Goal: Obtain resource: Download file/media

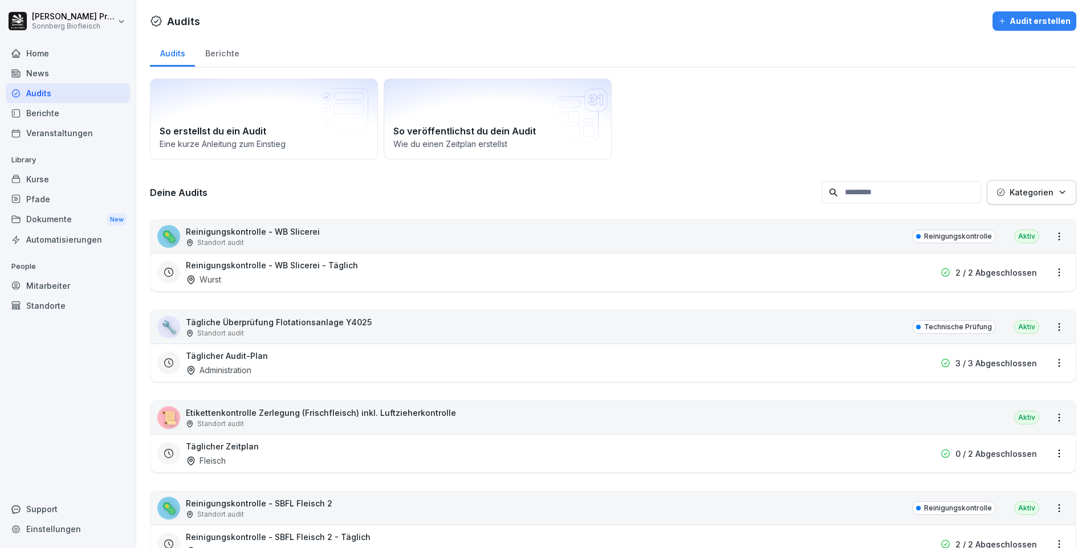
scroll to position [171, 0]
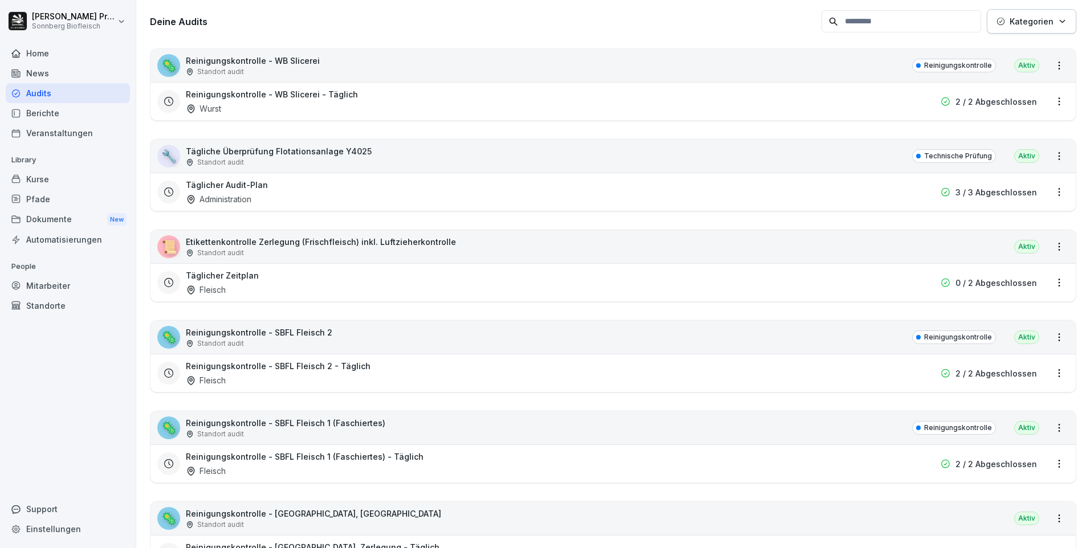
click at [213, 242] on p "Etikettenkontrolle Zerlegung (Frischfleisch) inkl. Luftzieherkontrolle" at bounding box center [321, 242] width 270 height 12
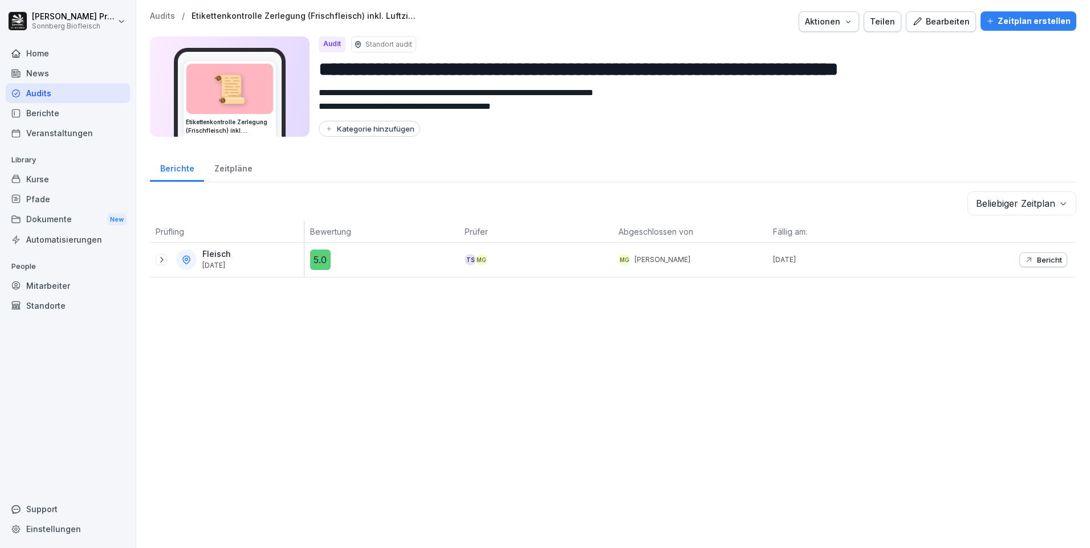
click at [160, 261] on icon at bounding box center [161, 259] width 9 height 9
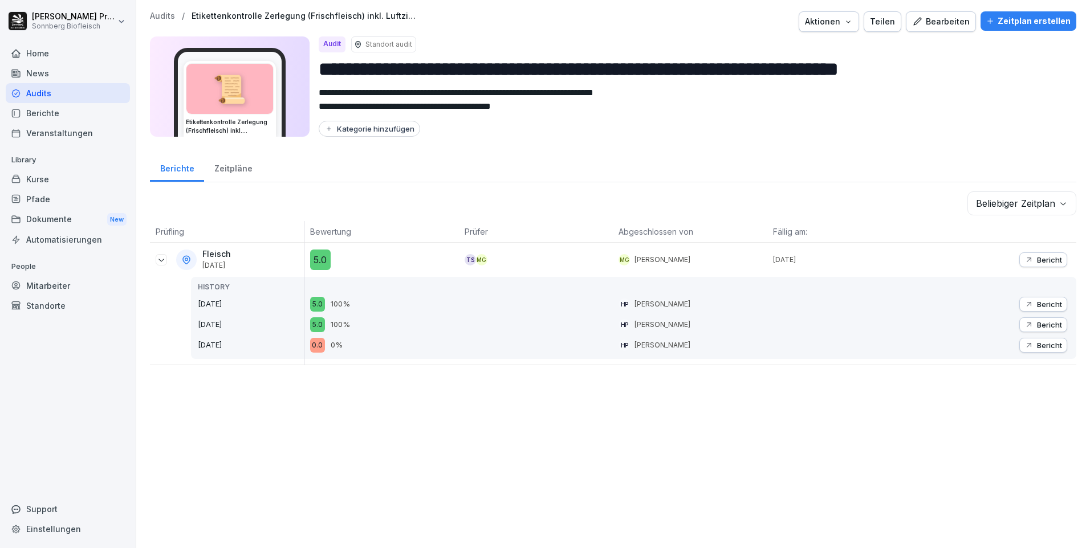
click at [1037, 256] on p "Bericht" at bounding box center [1049, 259] width 25 height 9
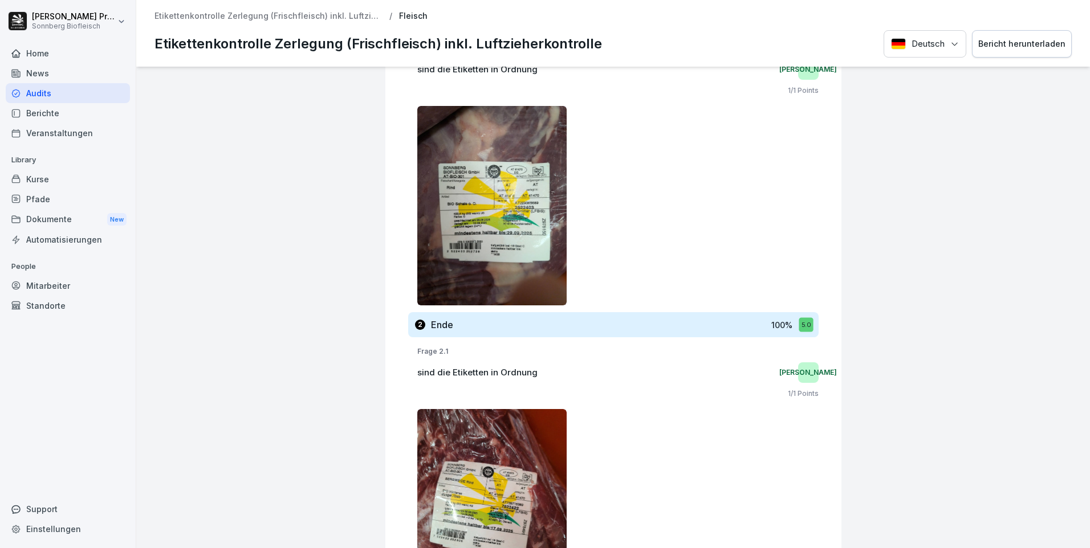
scroll to position [228, 0]
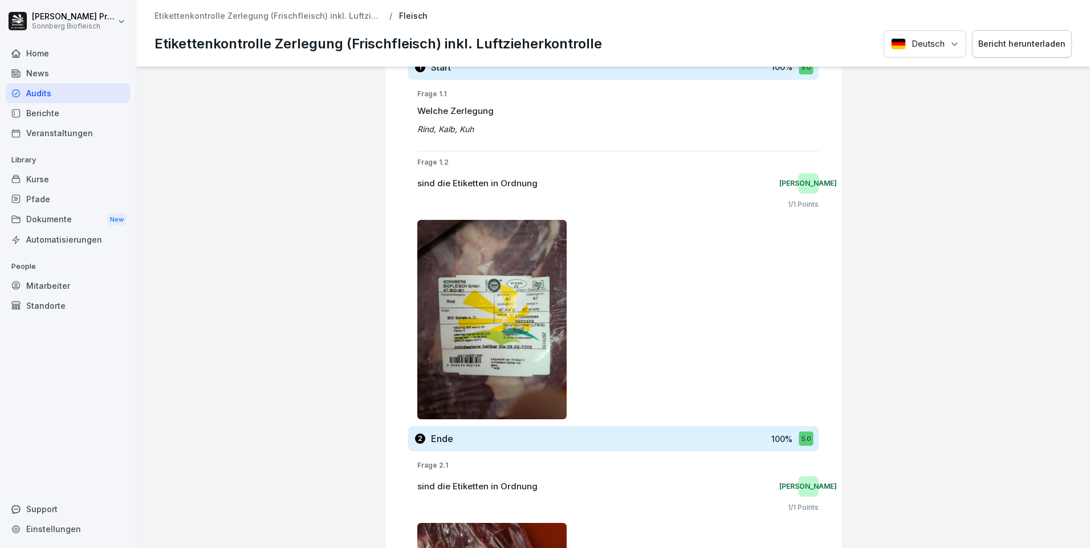
click at [485, 295] on img at bounding box center [492, 320] width 150 height 200
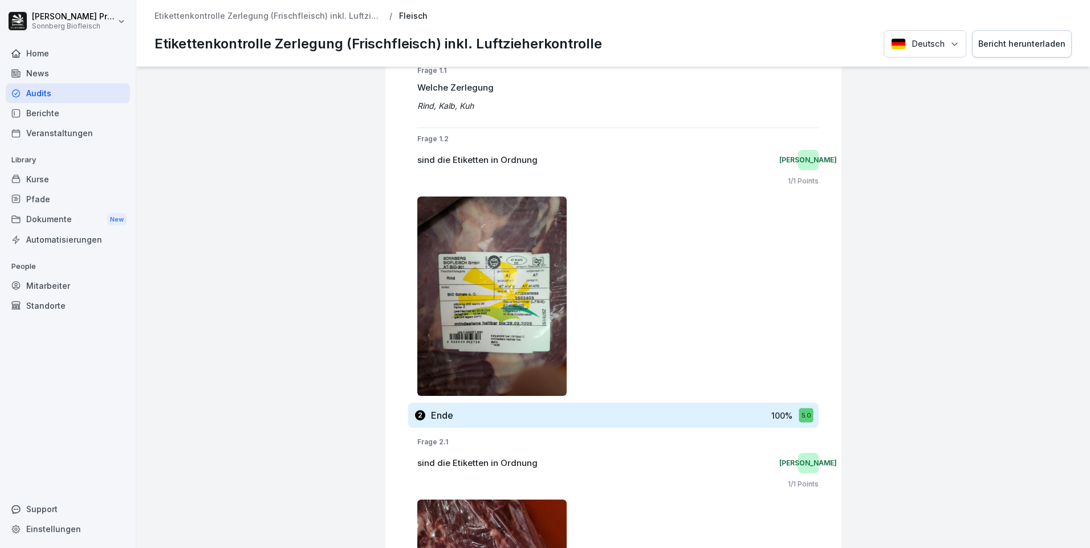
scroll to position [0, 0]
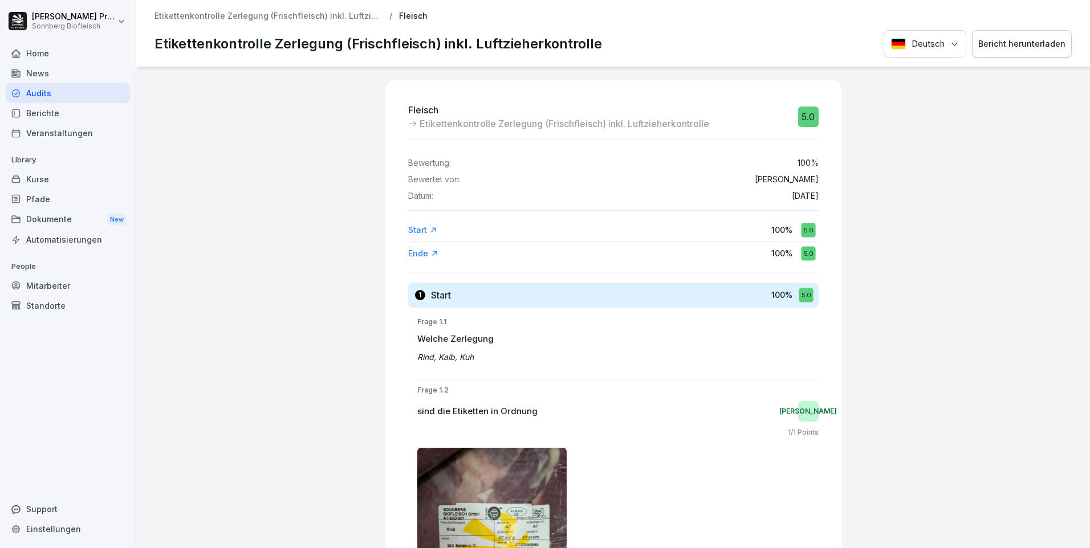
click at [201, 19] on p "Etikettenkontrolle Zerlegung (Frischfleisch) inkl. Luftzieherkontrolle" at bounding box center [269, 16] width 228 height 10
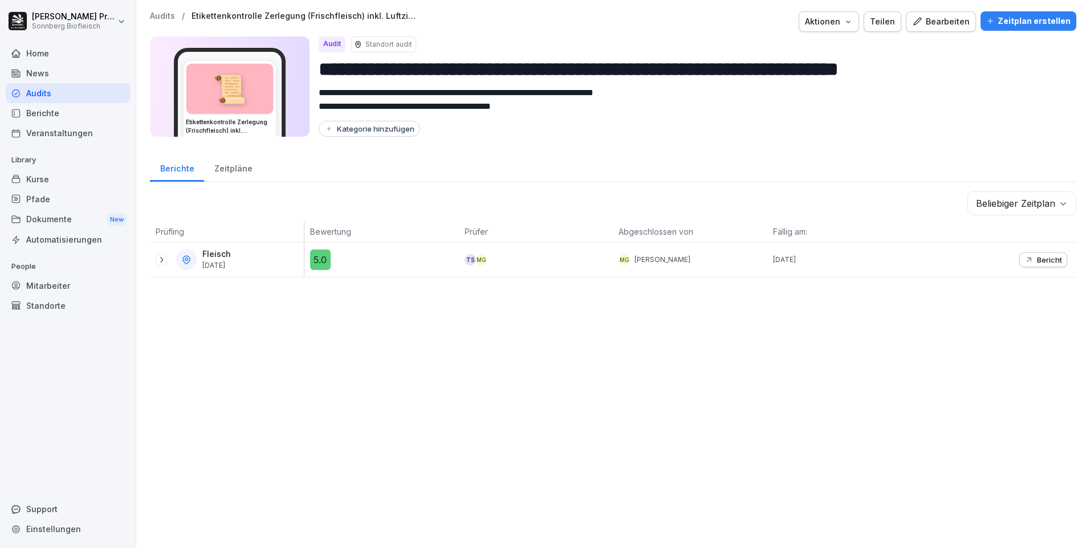
click at [80, 93] on div "Audits" at bounding box center [68, 93] width 124 height 20
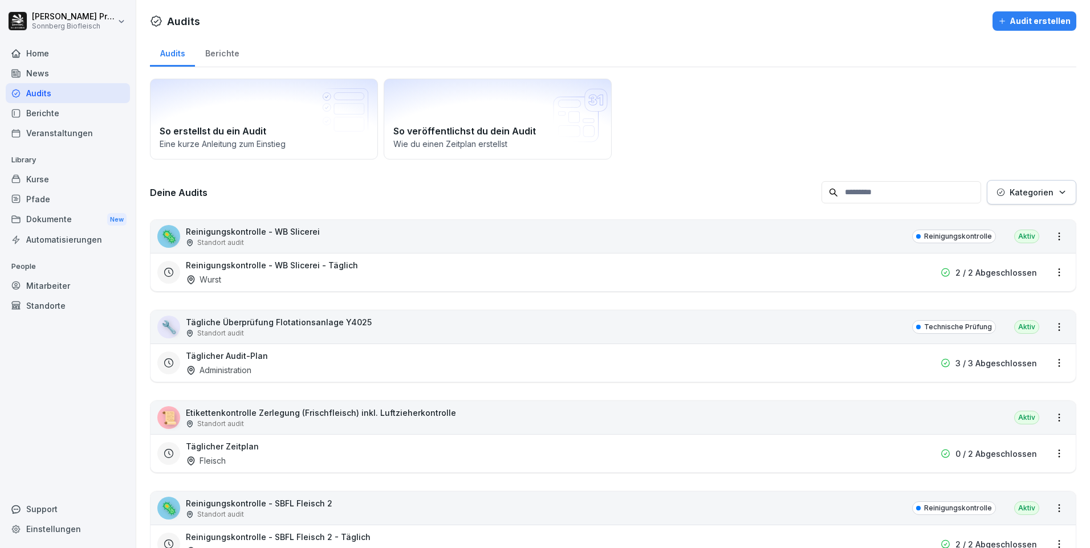
click at [68, 53] on div "Home" at bounding box center [68, 53] width 124 height 20
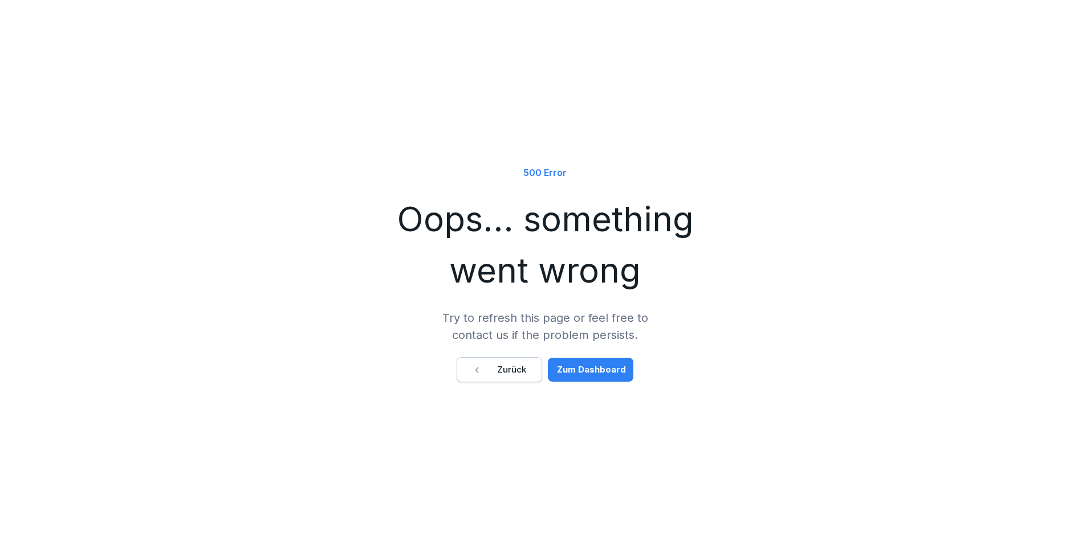
click at [499, 367] on div "Zurück" at bounding box center [500, 370] width 54 height 13
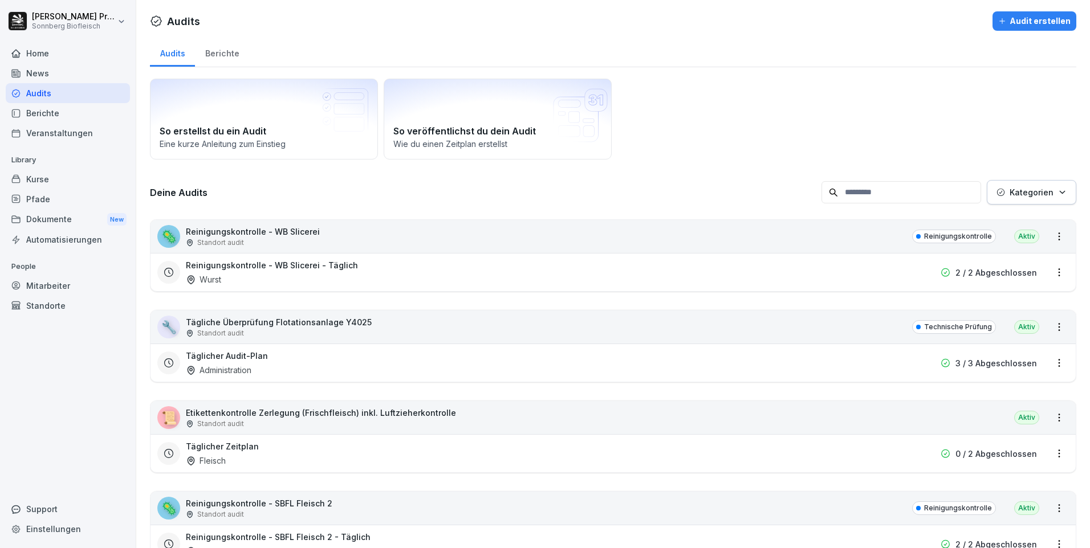
click at [76, 59] on div "Home" at bounding box center [68, 53] width 124 height 20
click at [879, 190] on input at bounding box center [902, 192] width 160 height 22
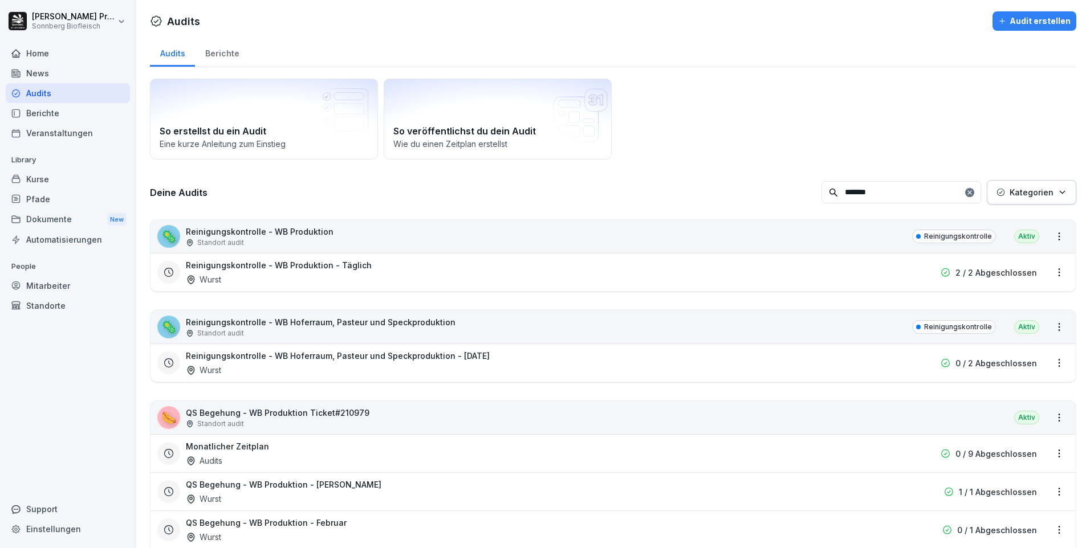
type input "*******"
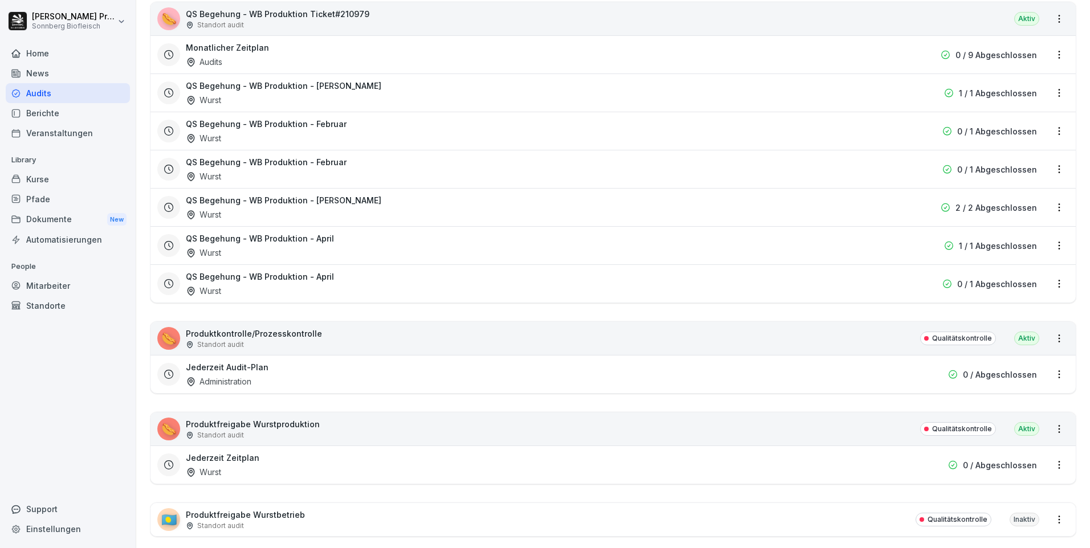
scroll to position [424, 0]
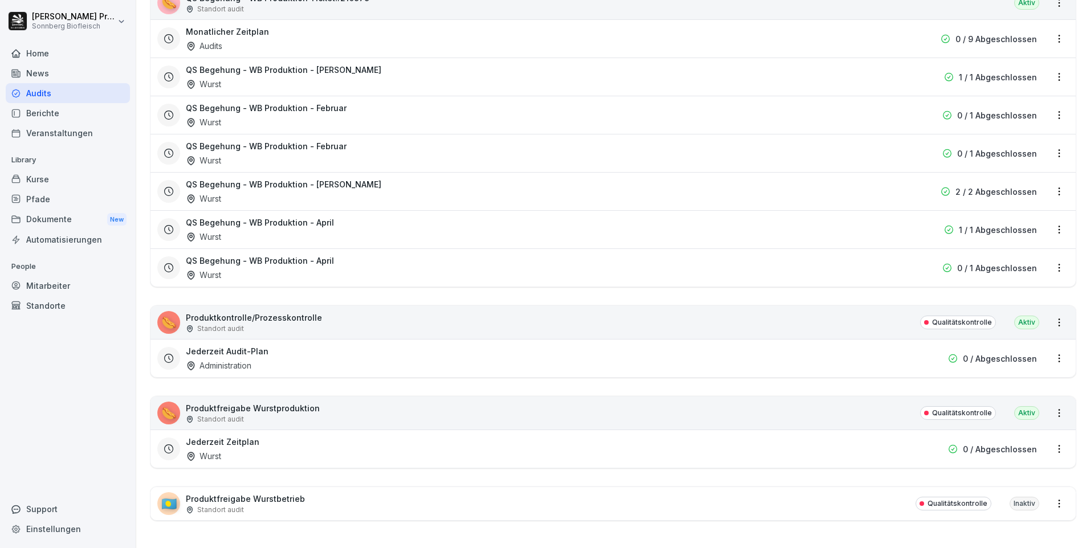
click at [208, 404] on p "Produktfreigabe Wurstproduktion" at bounding box center [253, 409] width 134 height 12
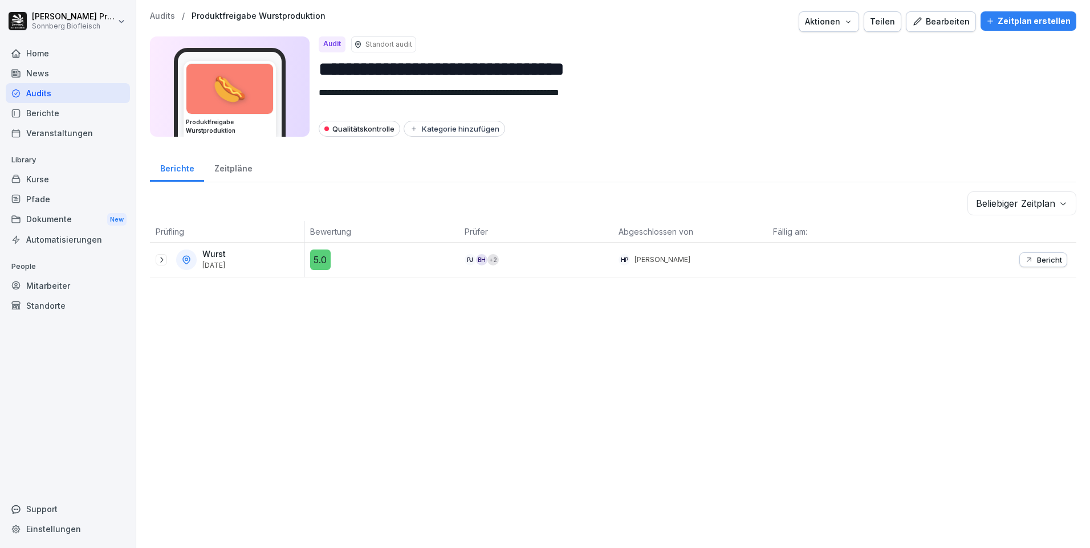
click at [160, 258] on icon at bounding box center [161, 259] width 9 height 9
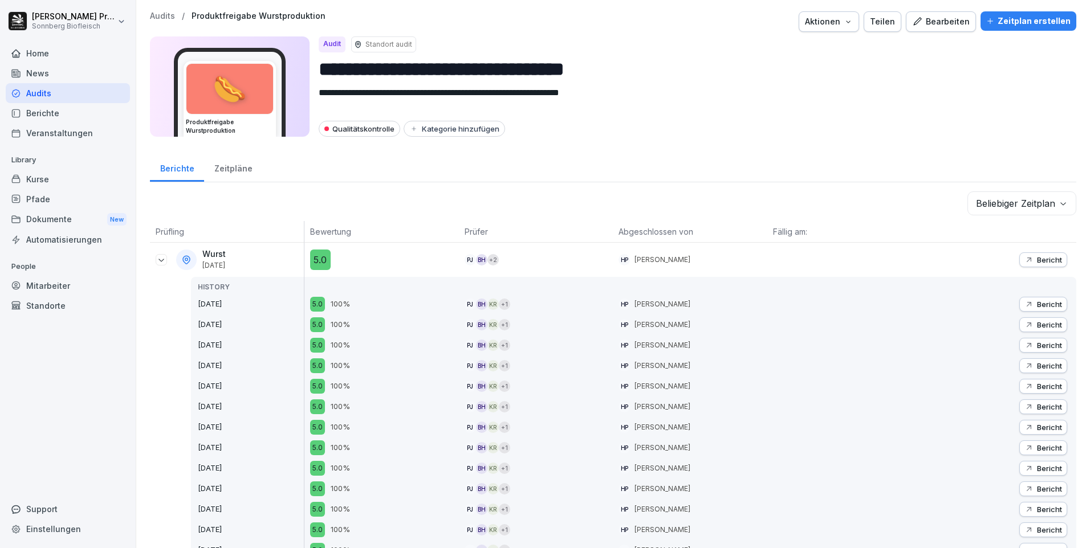
click at [1043, 259] on p "Bericht" at bounding box center [1049, 259] width 25 height 9
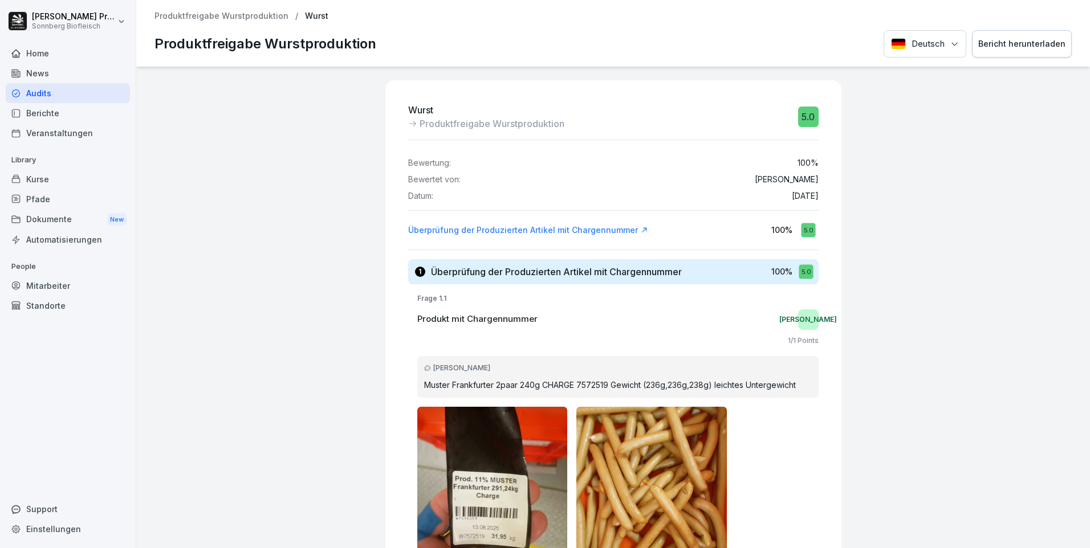
click at [994, 45] on div "Bericht herunterladen" at bounding box center [1021, 44] width 87 height 13
click at [232, 18] on p "Produktfreigabe Wurstproduktion" at bounding box center [222, 16] width 134 height 10
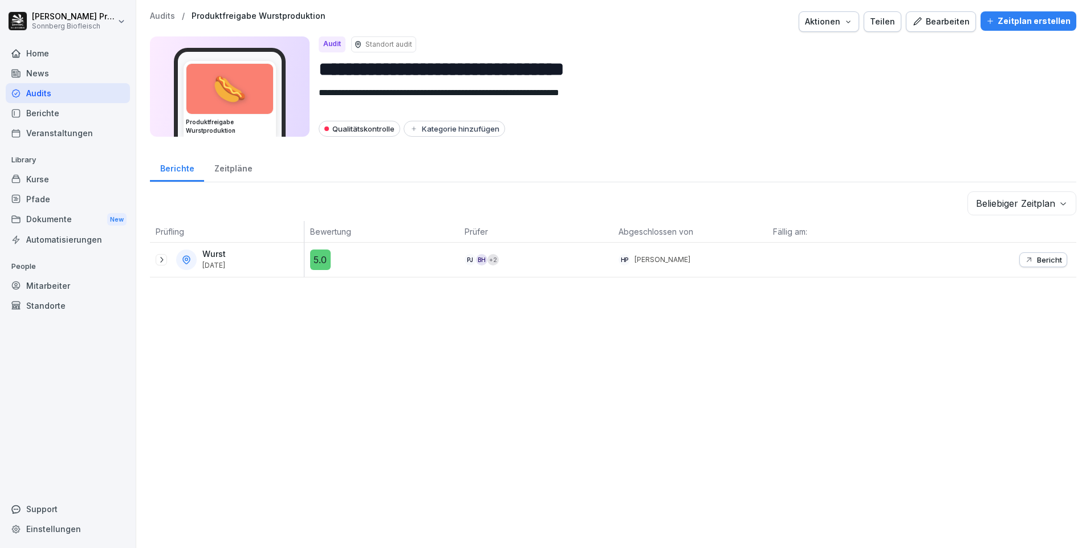
click at [162, 259] on icon at bounding box center [161, 259] width 9 height 9
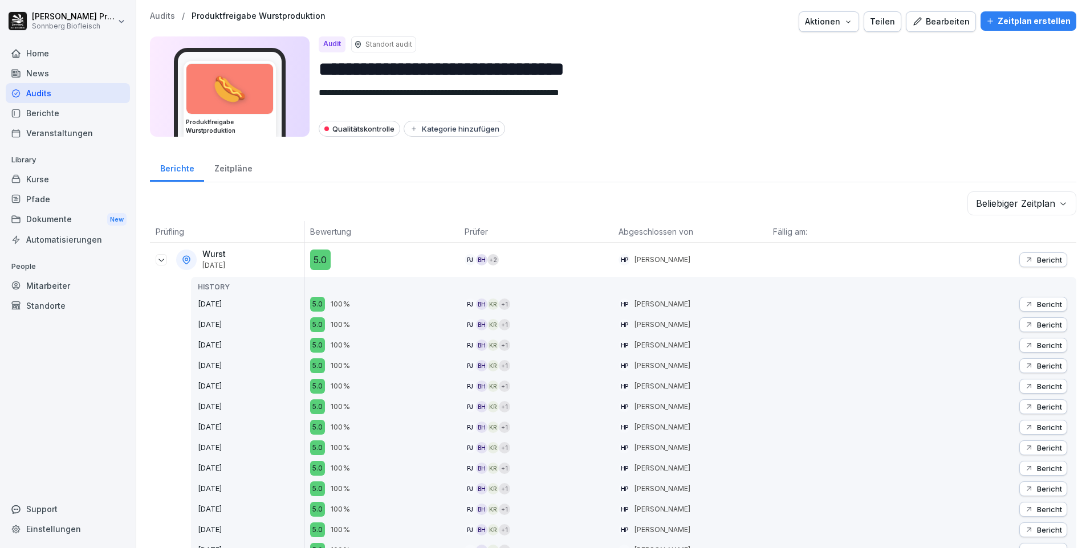
click at [1037, 304] on p "Bericht" at bounding box center [1049, 304] width 25 height 9
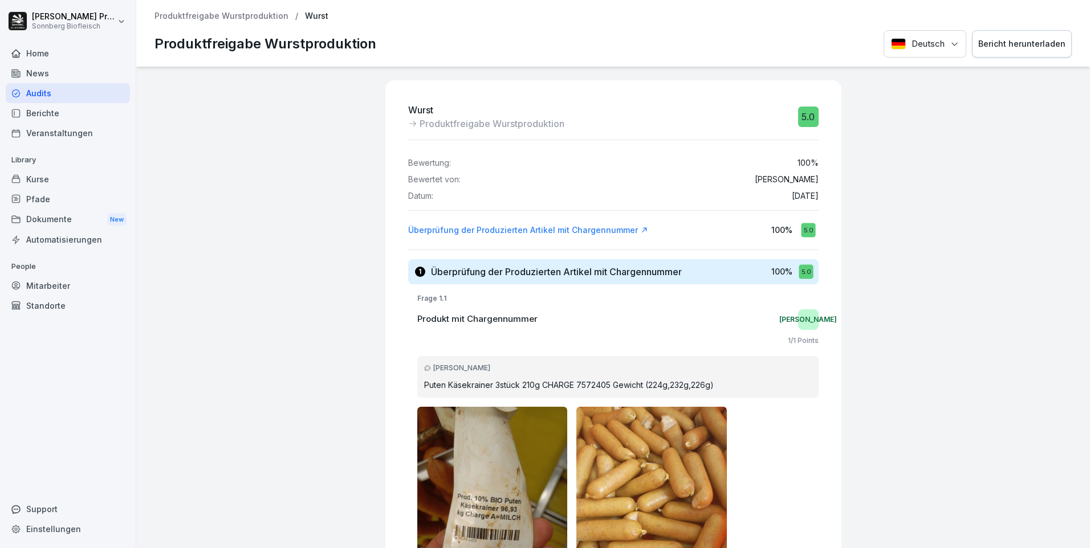
click at [1014, 43] on div "Bericht herunterladen" at bounding box center [1021, 44] width 87 height 13
